Goal: Task Accomplishment & Management: Manage account settings

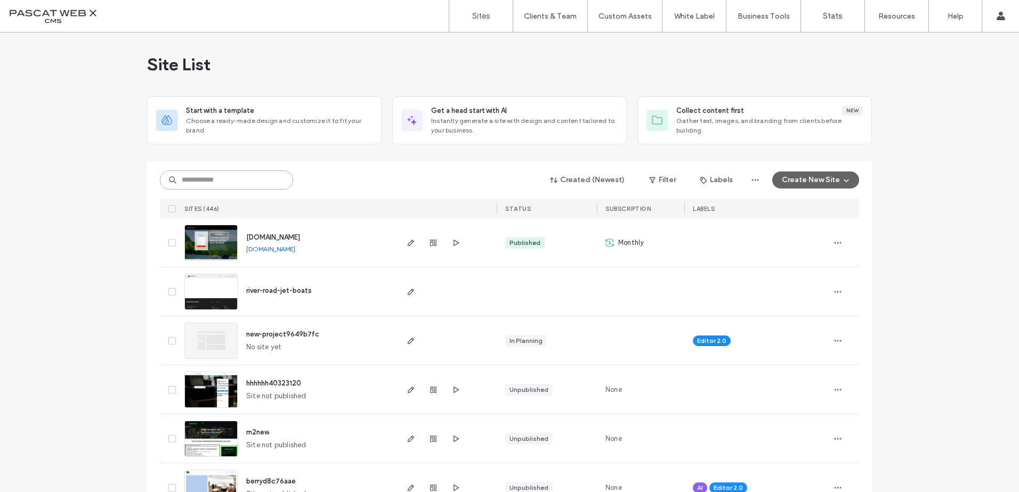
click at [212, 177] on input at bounding box center [226, 180] width 133 height 19
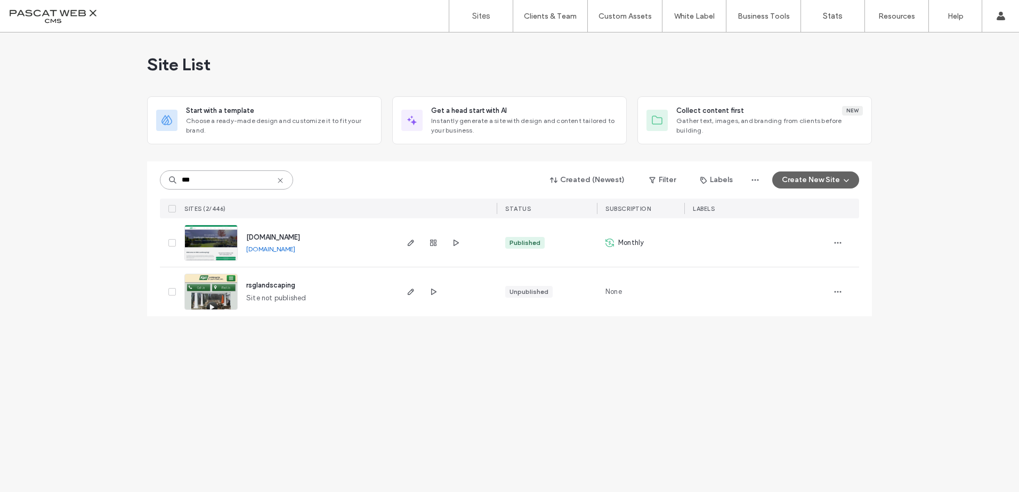
type input "***"
click at [300, 238] on span "[DOMAIN_NAME]" at bounding box center [273, 237] width 54 height 8
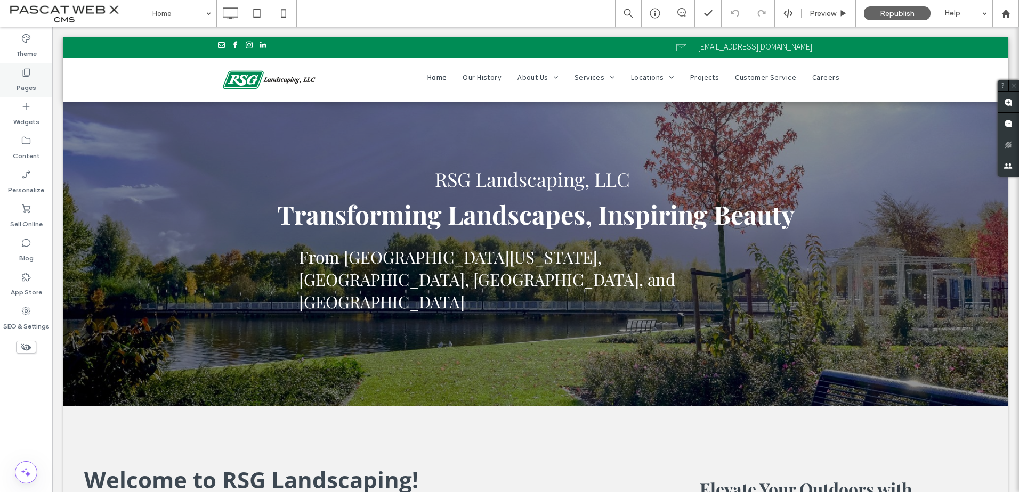
click at [24, 75] on icon at bounding box center [26, 72] width 11 height 11
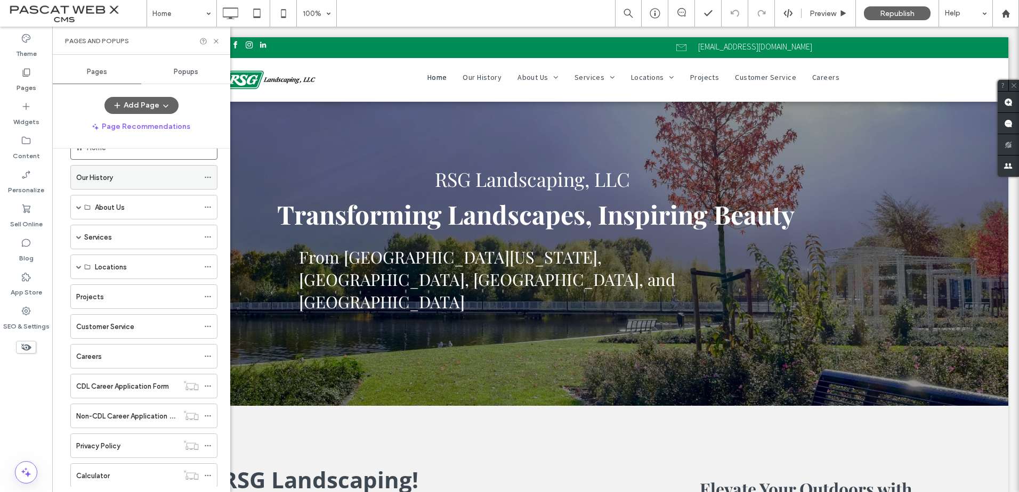
scroll to position [59, 0]
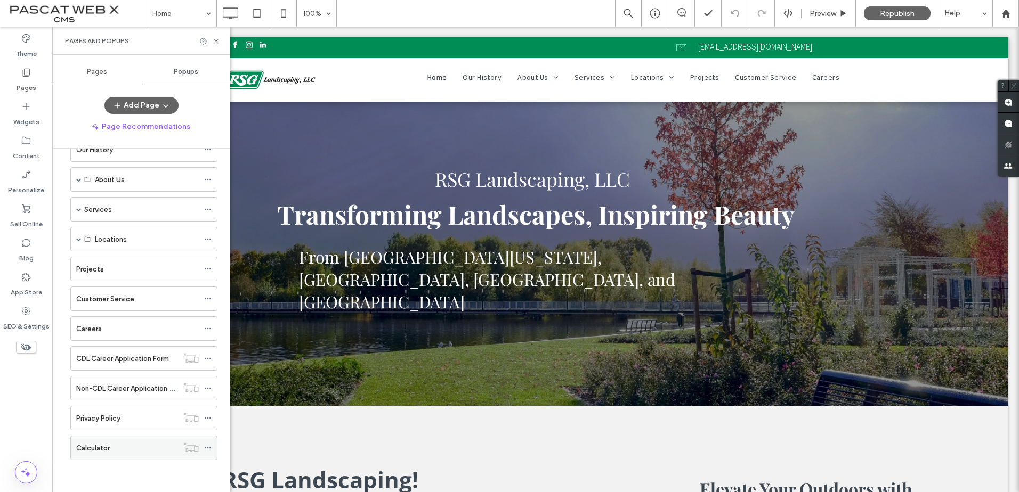
click at [208, 449] on use at bounding box center [208, 449] width 6 height 2
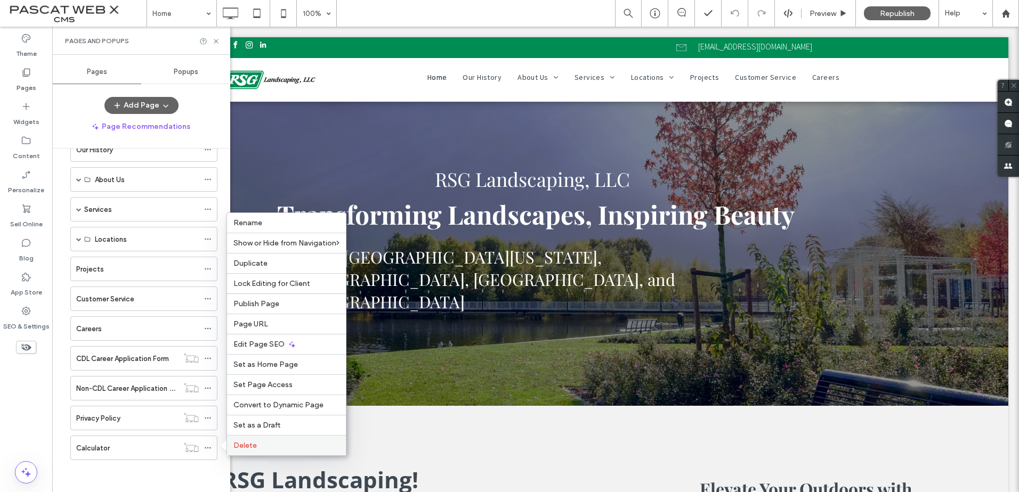
click at [253, 448] on span "Delete" at bounding box center [244, 445] width 23 height 9
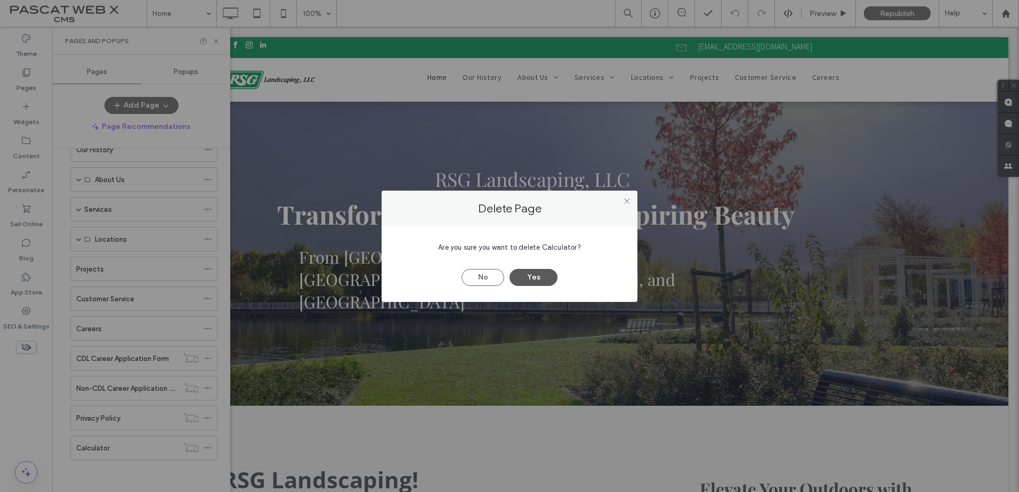
click at [538, 277] on button "Yes" at bounding box center [533, 277] width 48 height 17
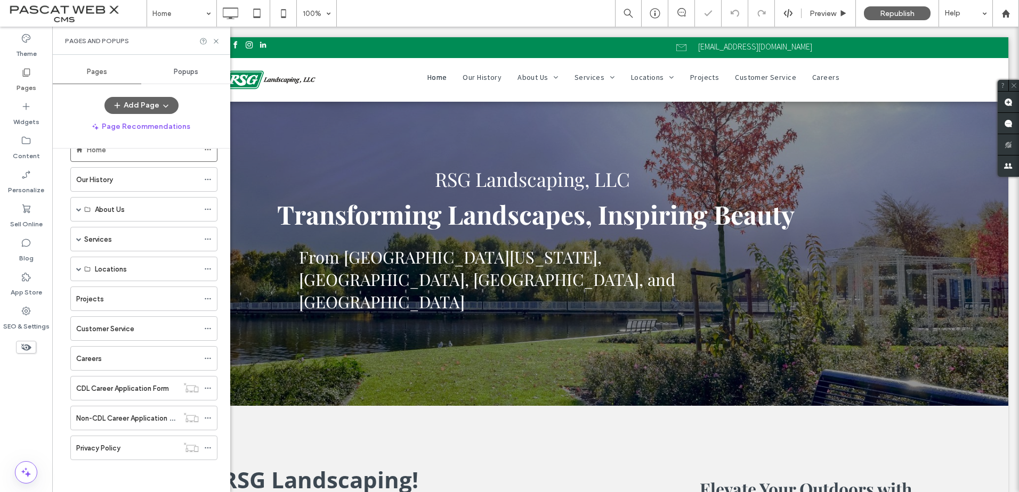
scroll to position [29, 0]
drag, startPoint x: 835, startPoint y: 5, endPoint x: 903, endPoint y: 18, distance: 69.4
click at [903, 18] on span "Republish" at bounding box center [897, 13] width 35 height 9
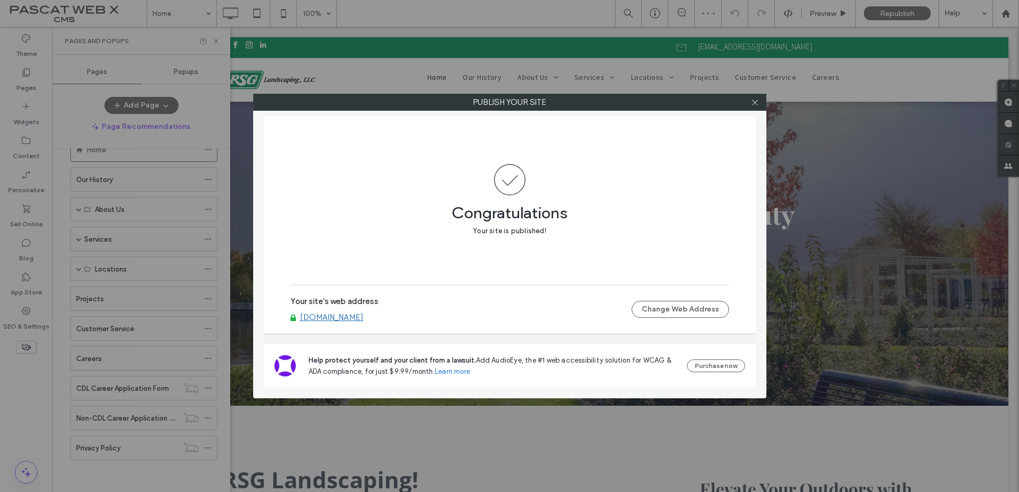
click at [359, 323] on div "Your site's web address www.rsglandscaping.com Change Web Address" at bounding box center [509, 310] width 439 height 34
click at [359, 318] on link "[DOMAIN_NAME]" at bounding box center [331, 318] width 63 height 10
click at [753, 100] on icon at bounding box center [755, 103] width 8 height 8
